Goal: Information Seeking & Learning: Learn about a topic

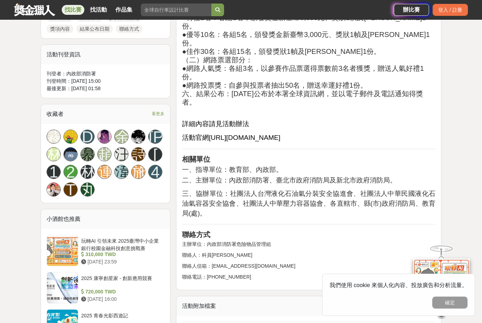
scroll to position [413, 0]
click at [209, 134] on span "https://www.nfa.gov.tw/cht/index.php?code=list&flag=detail&ids=1469&article_id=…" at bounding box center [245, 137] width 72 height 7
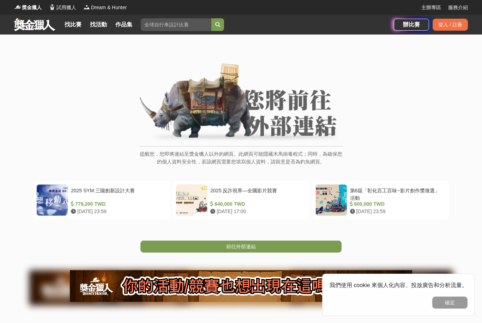
click at [185, 260] on div "提醒您，您即將連結至獎金獵人以外的網頁。此網頁可能隱藏木馬病毒程式；同時，為確保您的個人資料安全性，若該網頁需要您填寫個人資料，請留意是否為釣魚網頁。 202…" at bounding box center [241, 188] width 482 height 306
click at [184, 259] on div "提醒您，您即將連結至獎金獵人以外的網頁。此網頁可能隱藏木馬病毒程式；同時，為確保您的個人資料安全性，若該網頁需要您填寫個人資料，請留意是否為釣魚網頁。 202…" at bounding box center [241, 188] width 482 height 306
click at [180, 241] on link "前往外部連結" at bounding box center [240, 247] width 201 height 12
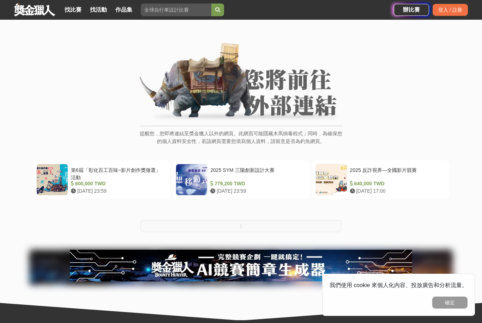
scroll to position [22, 0]
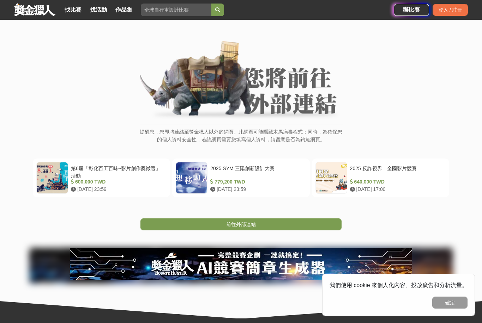
click at [171, 223] on link "前往外部連結" at bounding box center [240, 225] width 201 height 12
